Goal: Register for event/course

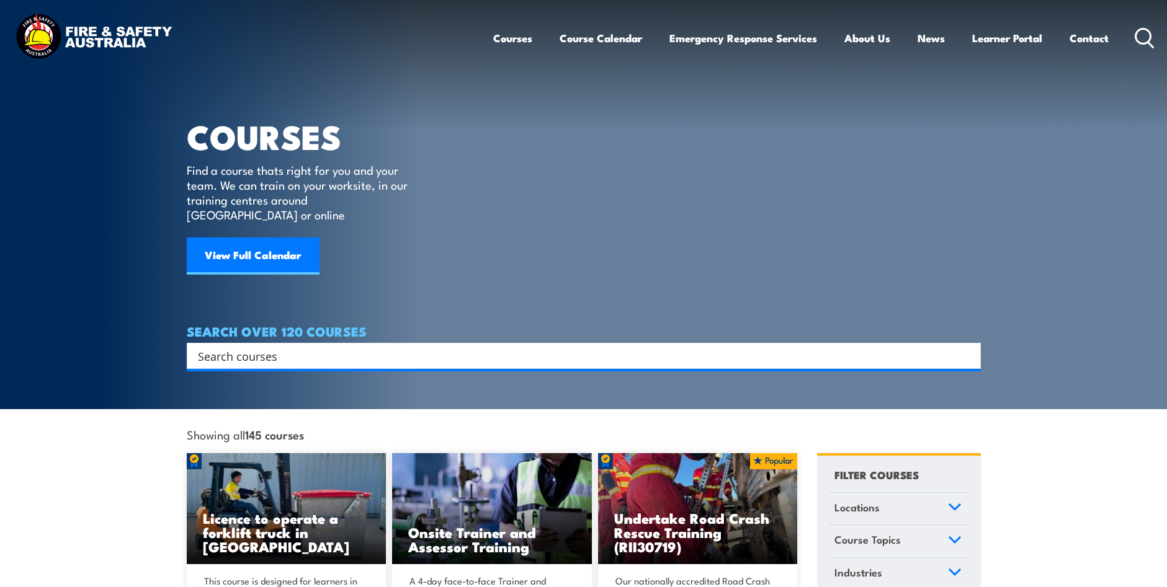
click at [255, 347] on input "Search input" at bounding box center [575, 356] width 755 height 19
type input "testing"
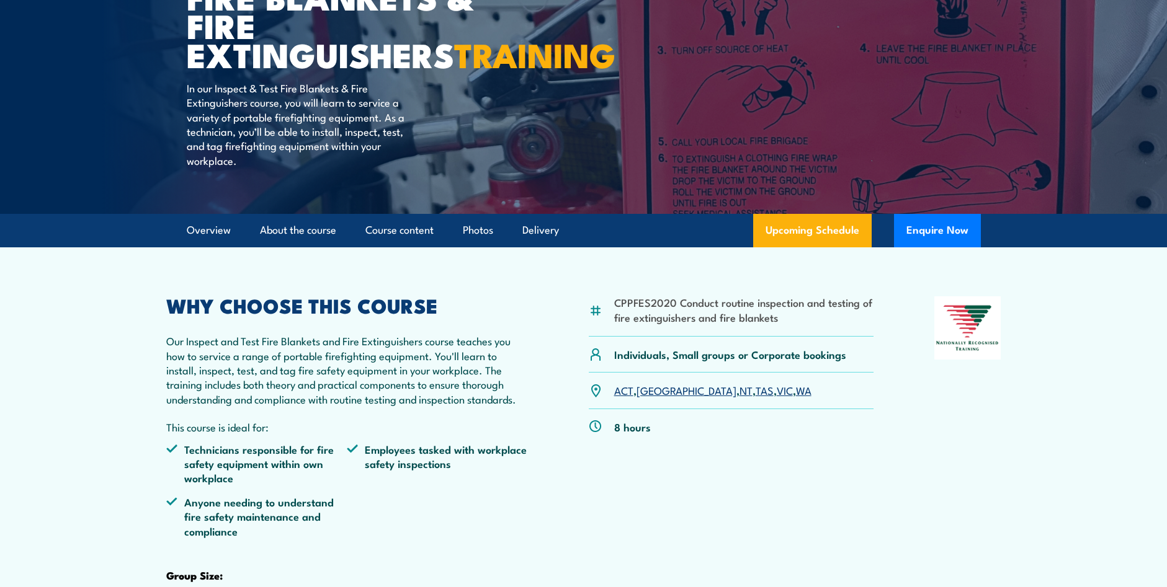
scroll to position [186, 0]
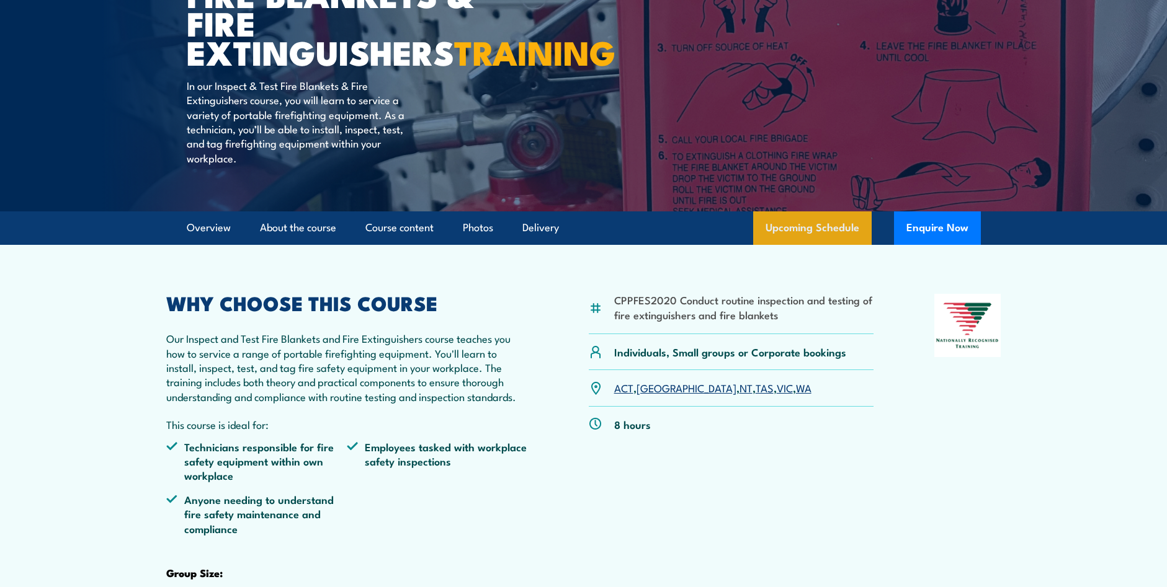
click at [790, 245] on link "Upcoming Schedule" at bounding box center [812, 228] width 118 height 33
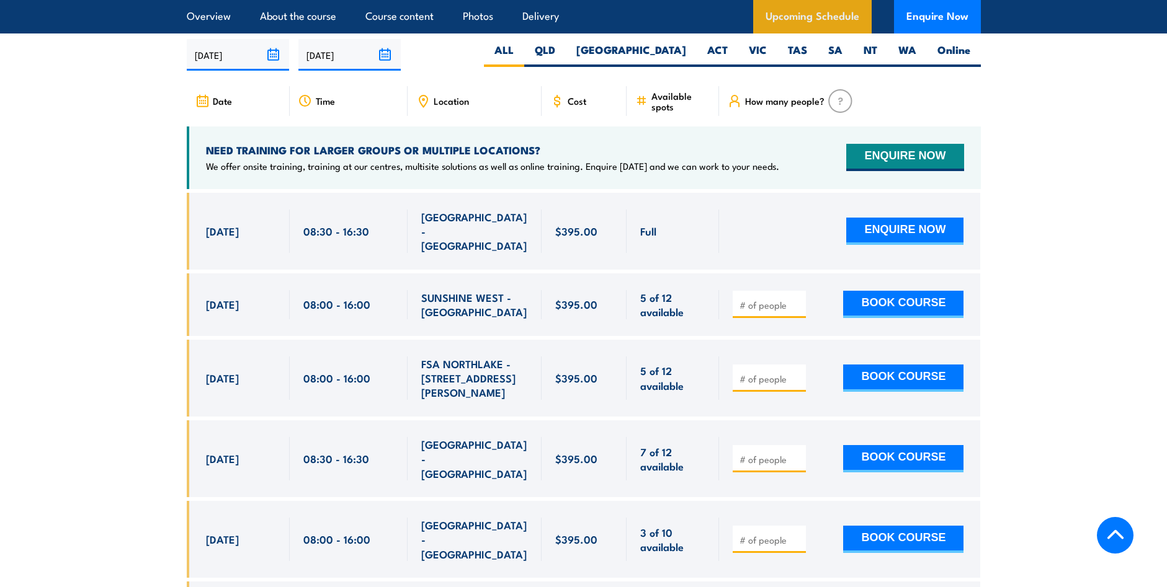
scroll to position [2304, 0]
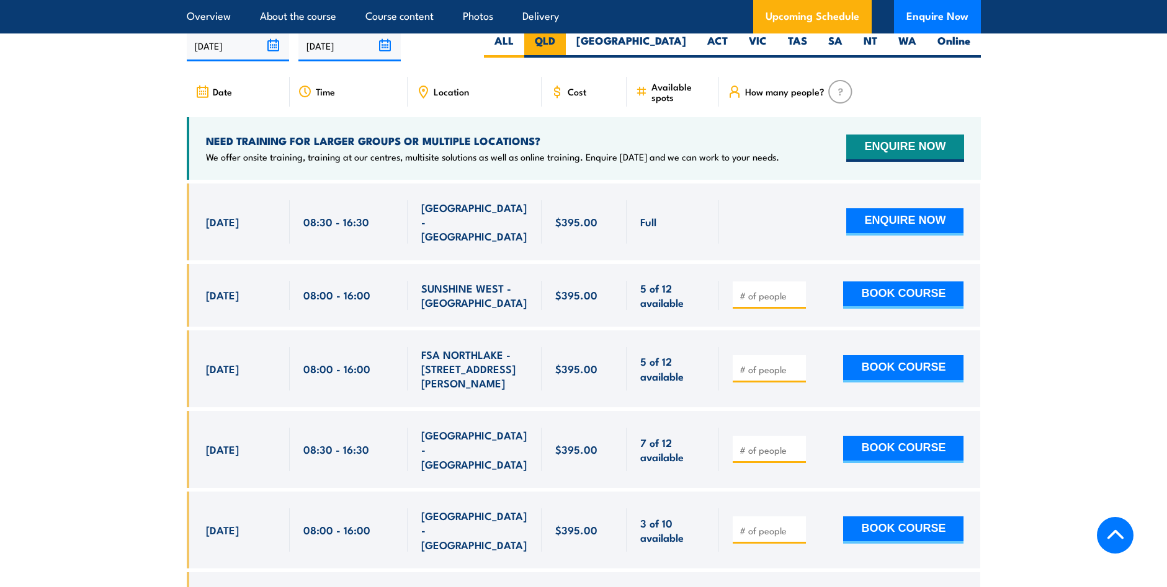
click at [566, 58] on label "QLD" at bounding box center [545, 45] width 42 height 24
click at [563, 42] on input "QLD" at bounding box center [559, 37] width 8 height 8
radio input "true"
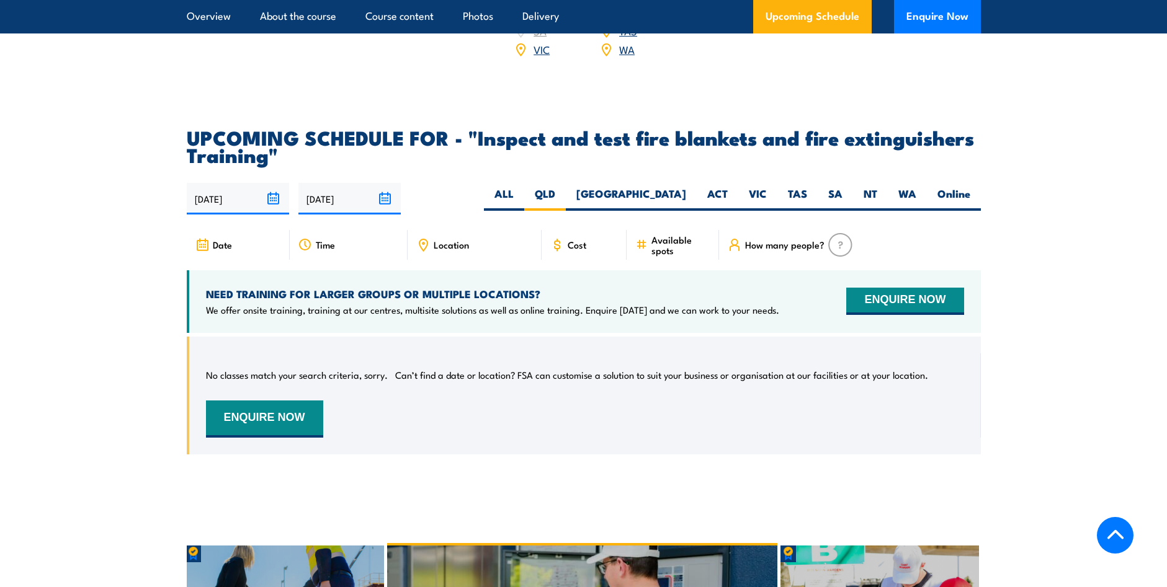
scroll to position [2118, 0]
